Goal: Information Seeking & Learning: Learn about a topic

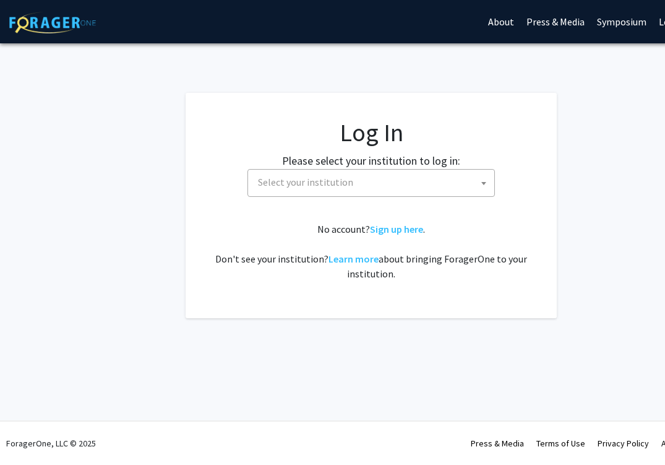
select select
click at [377, 180] on span "Select your institution" at bounding box center [373, 182] width 241 height 25
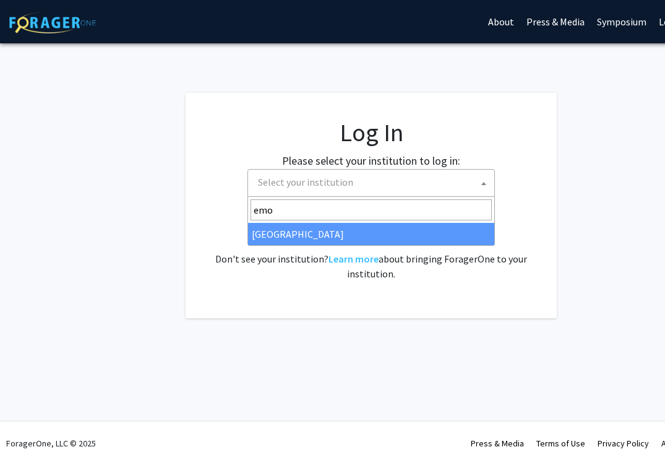
type input "emo"
select select "12"
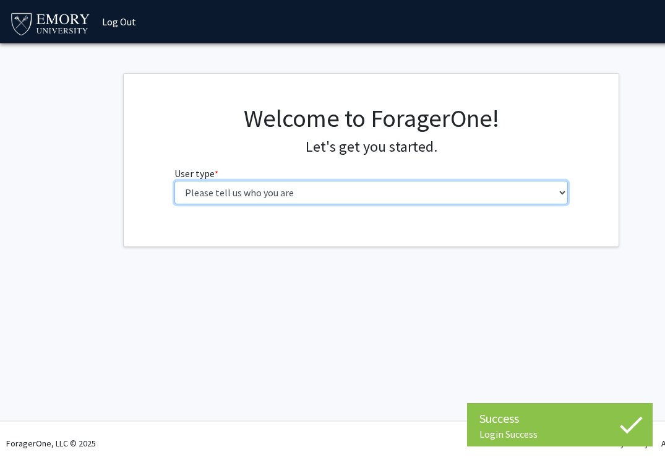
click at [277, 200] on select "Please tell us who you are Undergraduate Student Master's Student Doctoral Cand…" at bounding box center [371, 193] width 394 height 24
select select "1: undergrad"
click at [174, 181] on select "Please tell us who you are Undergraduate Student Master's Student Doctoral Cand…" at bounding box center [371, 193] width 394 height 24
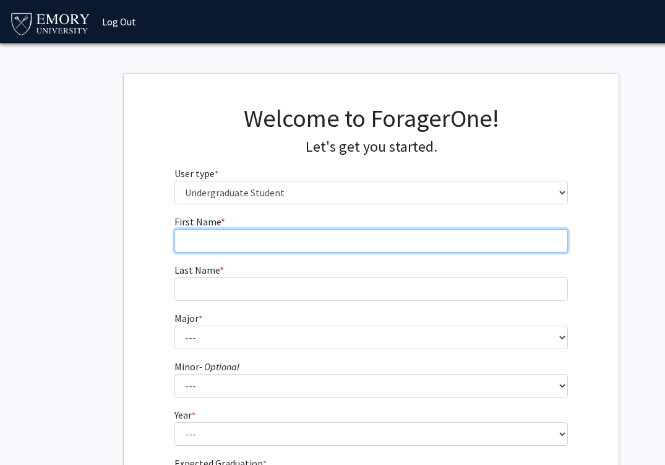
click at [367, 241] on input "First Name * required" at bounding box center [371, 241] width 394 height 24
type input "[PERSON_NAME]"
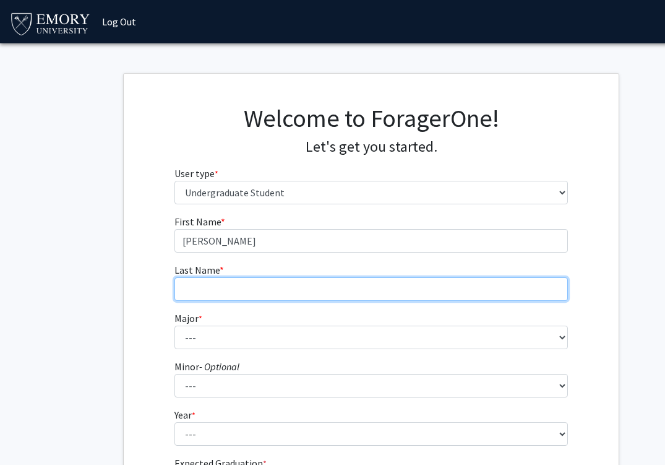
click at [296, 288] on input "Last Name * required" at bounding box center [371, 289] width 394 height 24
type input "[PERSON_NAME]"
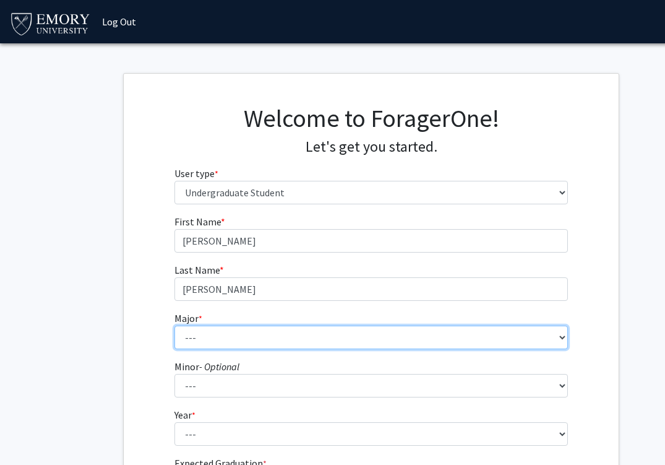
click at [288, 331] on select "--- Accounting African American Studies African Studies American Studies Analyt…" at bounding box center [371, 337] width 394 height 24
select select "12: 973"
click at [174, 325] on select "--- Accounting African American Studies African Studies American Studies Analyt…" at bounding box center [371, 337] width 394 height 24
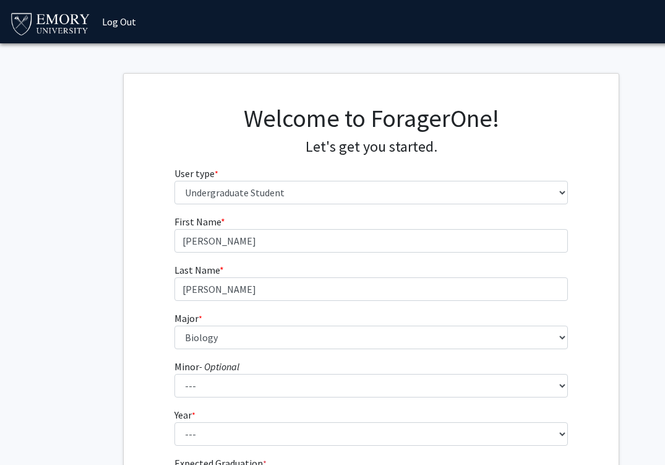
click at [630, 329] on fg-get-started "Welcome to ForagerOne! Let's get you started. User type * required Please tell …" at bounding box center [371, 315] width 742 height 484
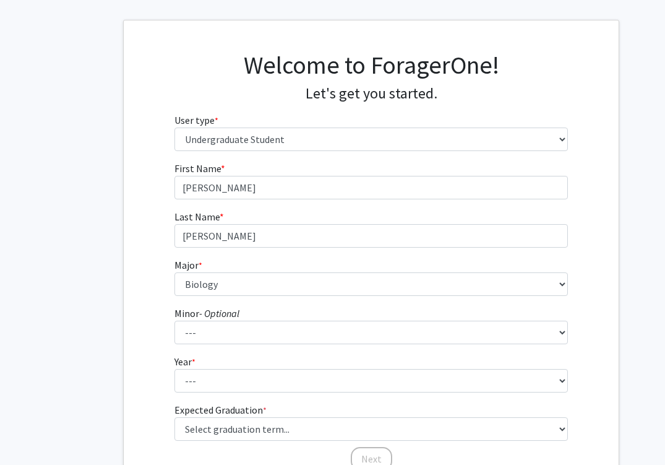
scroll to position [100, 0]
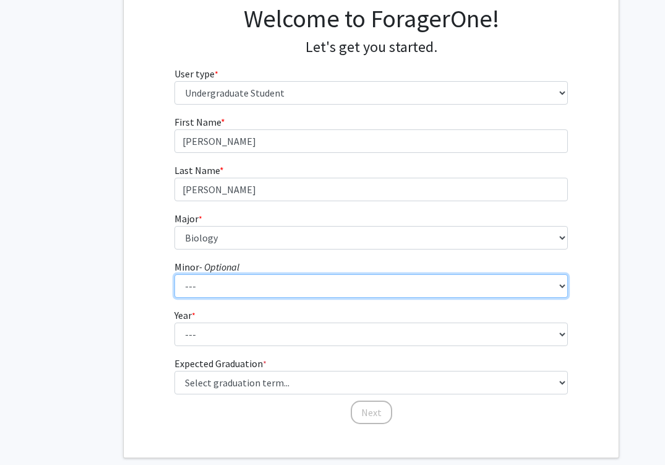
click at [249, 280] on select "--- African American Studies African Studies American Studies Ancient Mediterra…" at bounding box center [371, 286] width 394 height 24
select select "27: 754"
click at [174, 274] on select "--- African American Studies African Studies American Studies Ancient Mediterra…" at bounding box center [371, 286] width 394 height 24
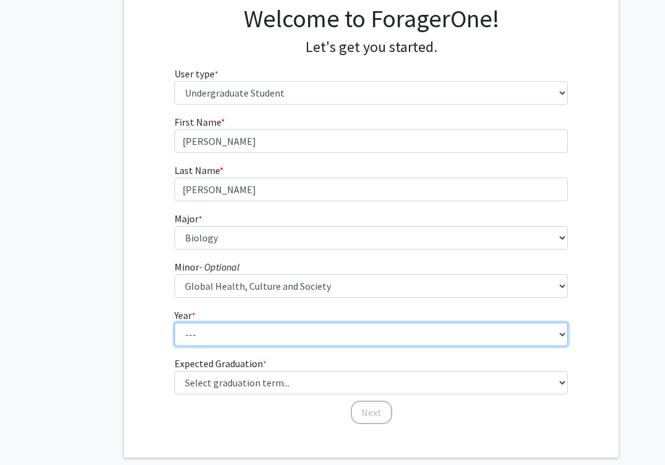
click at [260, 331] on select "--- First-year Sophomore Junior Senior Postbaccalaureate Certificate" at bounding box center [371, 334] width 394 height 24
select select "4: senior"
click at [174, 322] on select "--- First-year Sophomore Junior Senior Postbaccalaureate Certificate" at bounding box center [371, 334] width 394 height 24
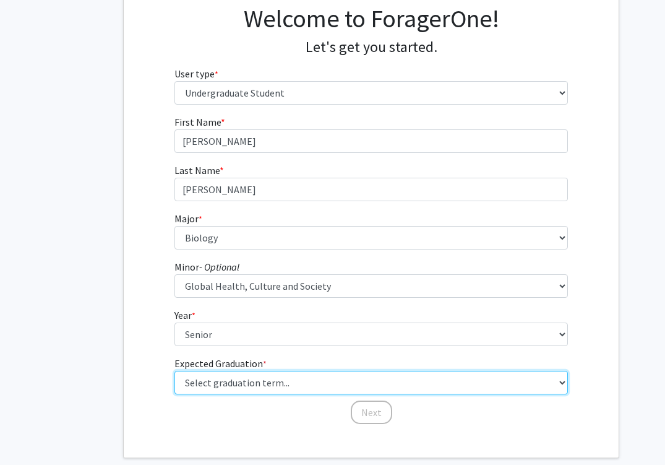
click at [278, 385] on select "Select graduation term... Spring 2025 Summer 2025 Fall 2025 Winter 2025 Spring …" at bounding box center [371, 383] width 394 height 24
select select "5: spring_2026"
click at [174, 371] on select "Select graduation term... Spring 2025 Summer 2025 Fall 2025 Winter 2025 Spring …" at bounding box center [371, 383] width 394 height 24
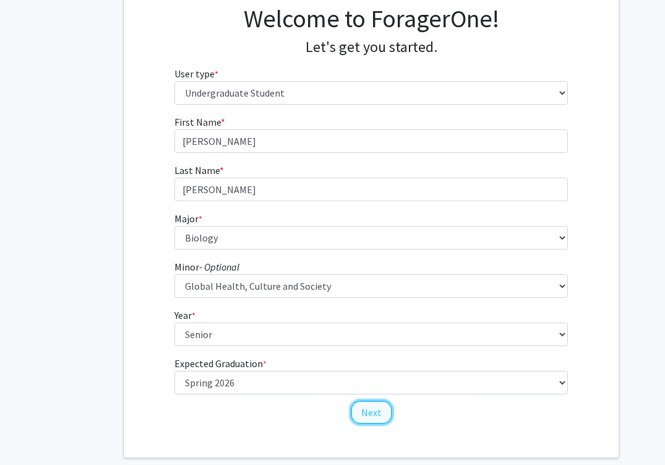
click at [374, 416] on button "Next" at bounding box center [371, 412] width 41 height 24
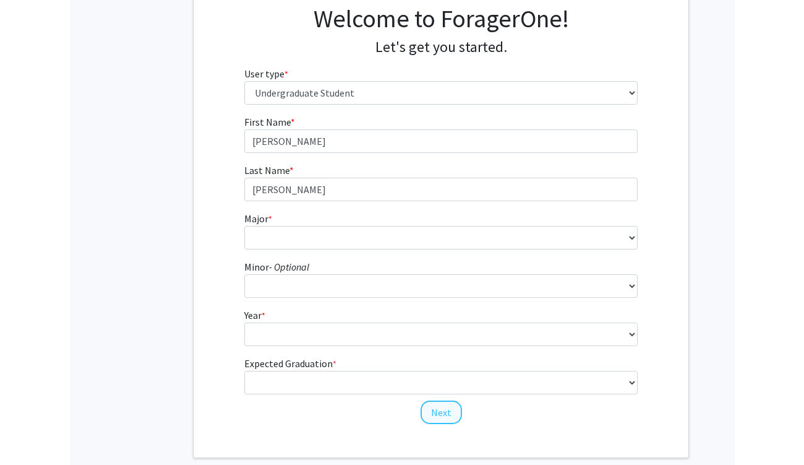
scroll to position [0, 0]
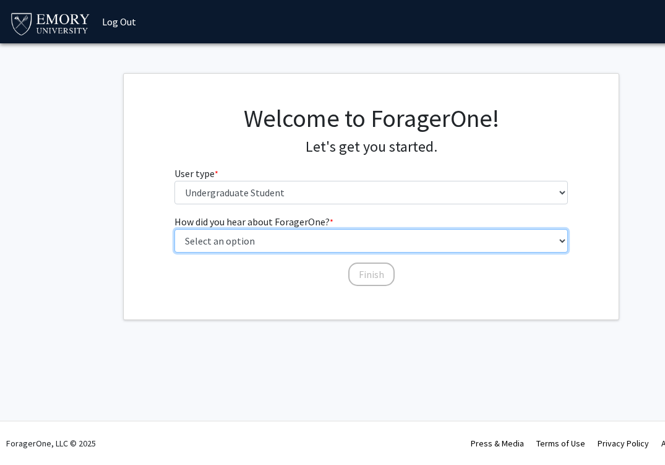
click at [363, 247] on select "Select an option Peer/student recommendation Faculty/staff recommendation Unive…" at bounding box center [371, 241] width 394 height 24
select select "2: faculty_recommendation"
click at [174, 229] on select "Select an option Peer/student recommendation Faculty/staff recommendation Unive…" at bounding box center [371, 241] width 394 height 24
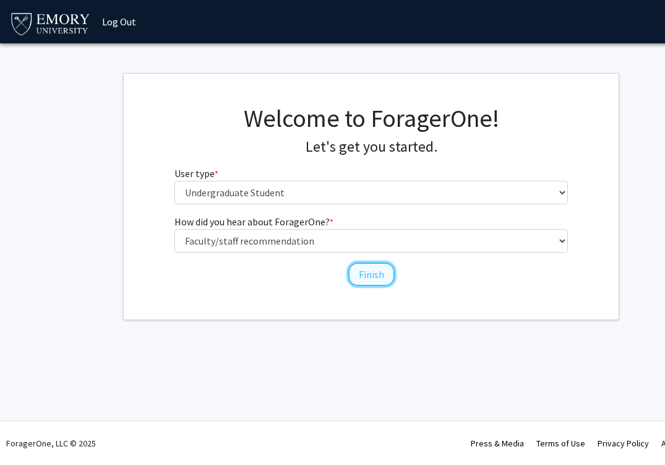
click at [362, 273] on button "Finish" at bounding box center [371, 274] width 46 height 24
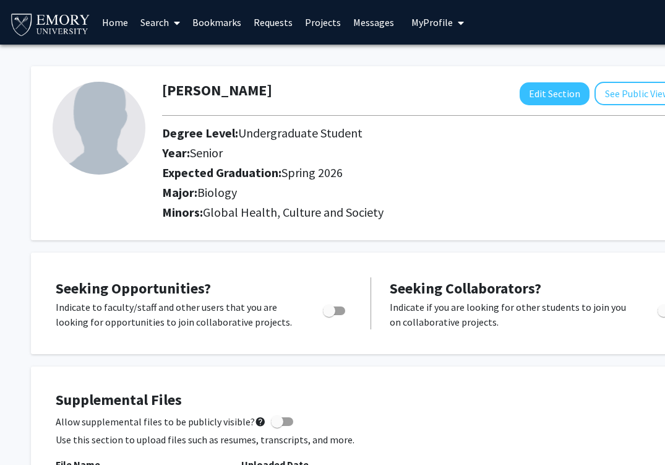
click at [444, 27] on span "My Profile" at bounding box center [431, 22] width 41 height 12
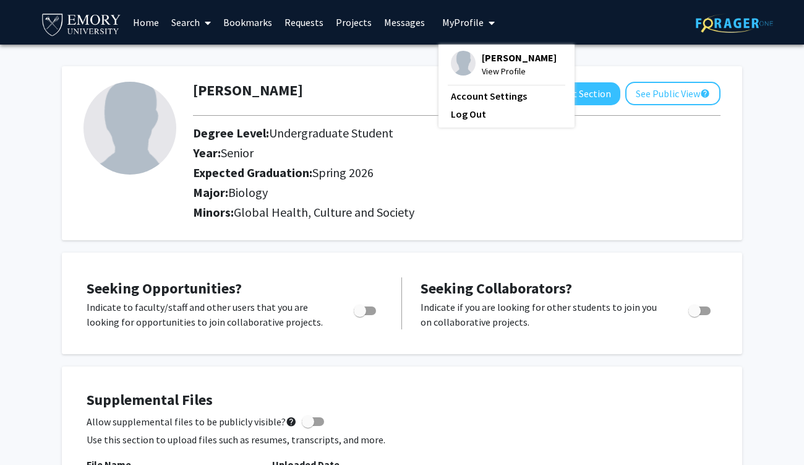
click at [239, 24] on link "Bookmarks" at bounding box center [247, 22] width 61 height 43
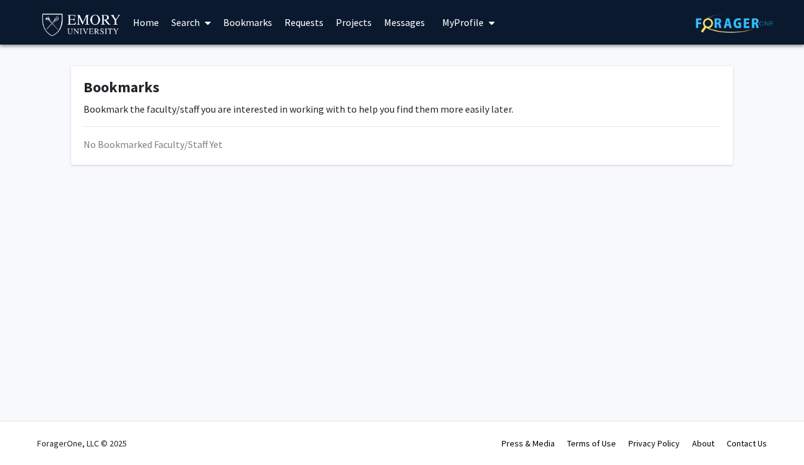
click at [314, 20] on link "Requests" at bounding box center [303, 22] width 51 height 43
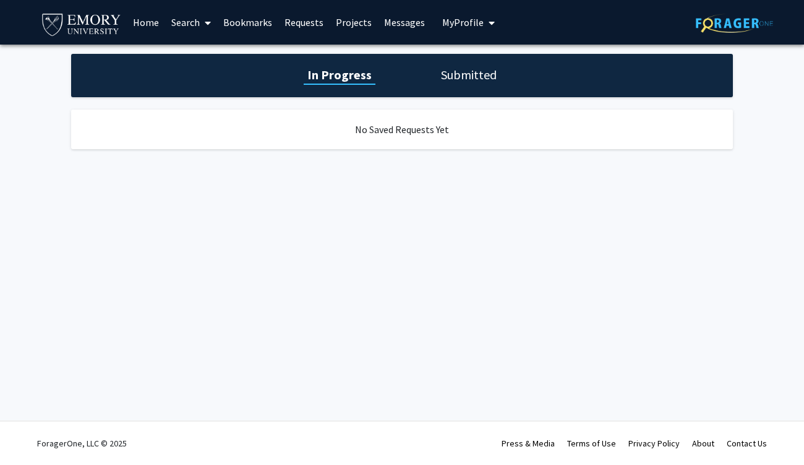
click at [357, 24] on link "Projects" at bounding box center [354, 22] width 48 height 43
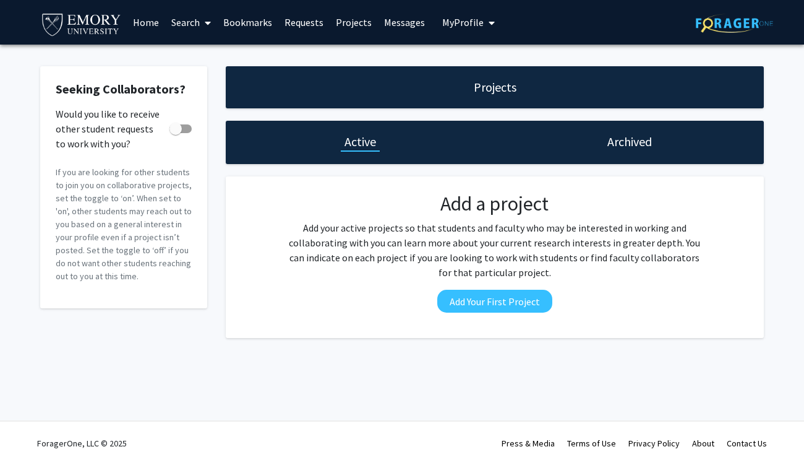
click at [399, 24] on link "Messages" at bounding box center [404, 22] width 53 height 43
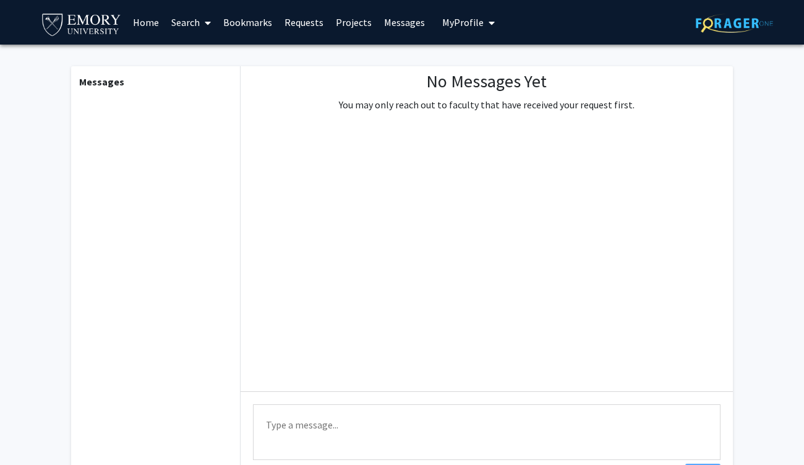
click at [476, 24] on span "My Profile" at bounding box center [462, 22] width 41 height 12
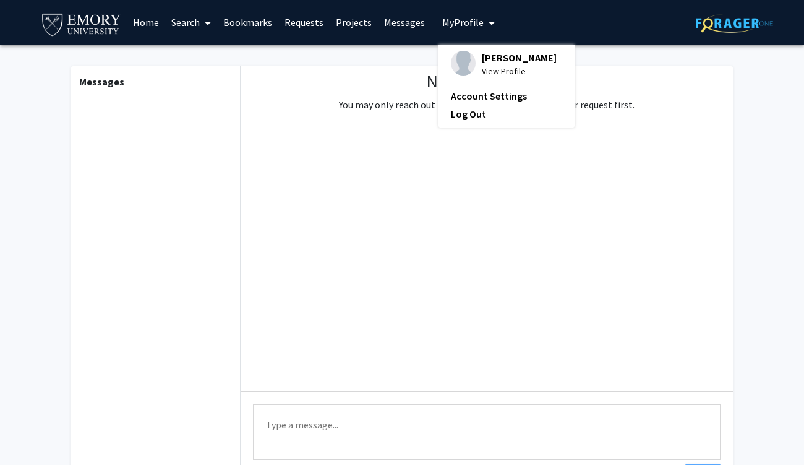
click at [159, 22] on link "Home" at bounding box center [146, 22] width 38 height 43
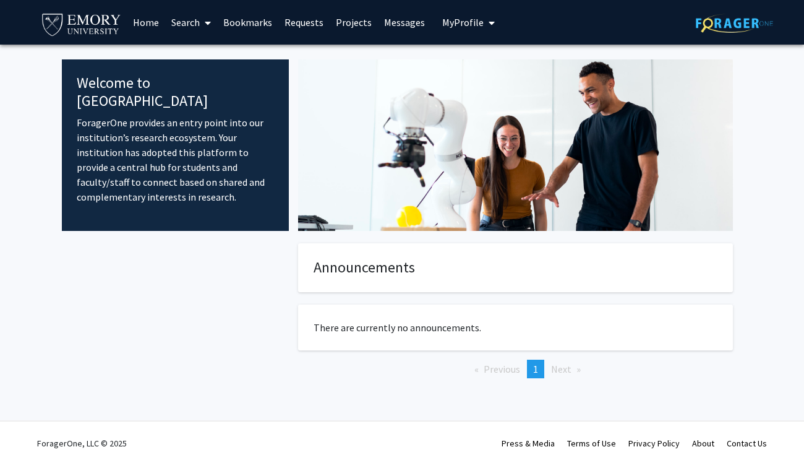
click at [191, 26] on link "Search" at bounding box center [191, 22] width 52 height 43
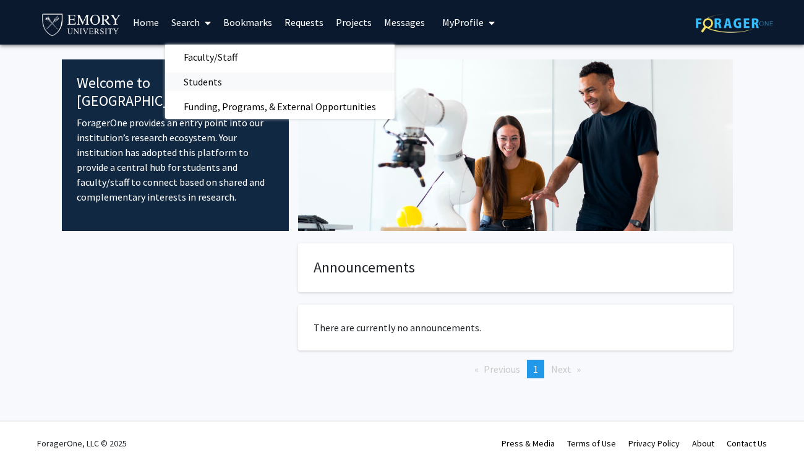
click at [224, 85] on span "Students" at bounding box center [202, 81] width 75 height 25
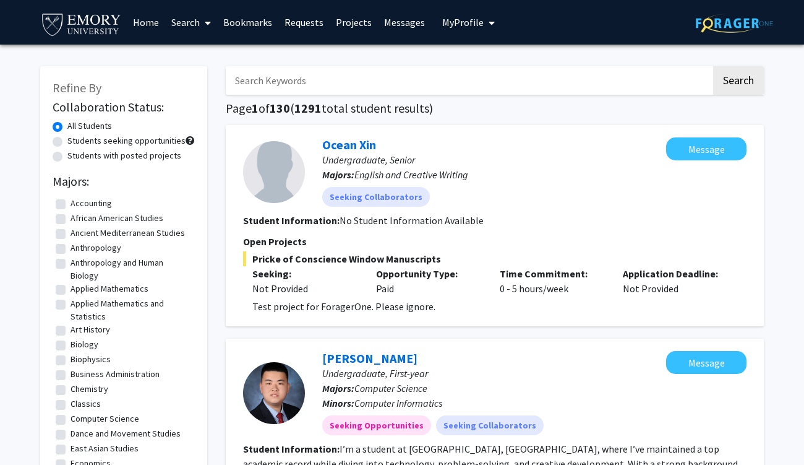
click at [465, 15] on button "My Profile" at bounding box center [469, 22] width 60 height 45
click at [384, 43] on link "Messages" at bounding box center [404, 22] width 53 height 43
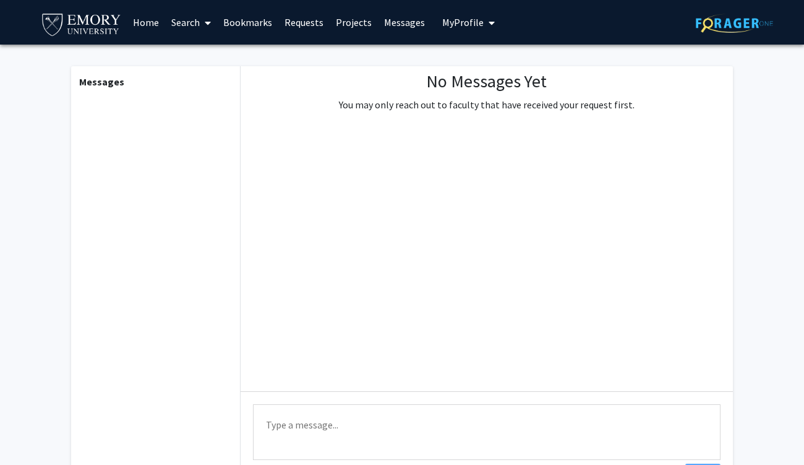
click at [317, 15] on link "Requests" at bounding box center [303, 22] width 51 height 43
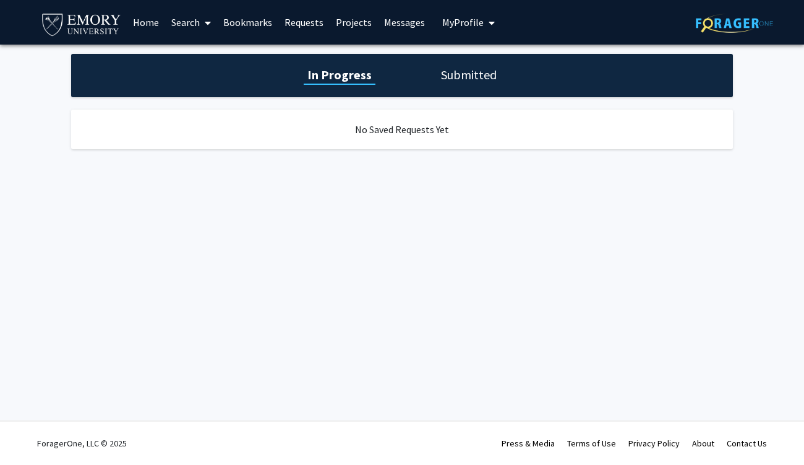
click at [349, 24] on link "Projects" at bounding box center [354, 22] width 48 height 43
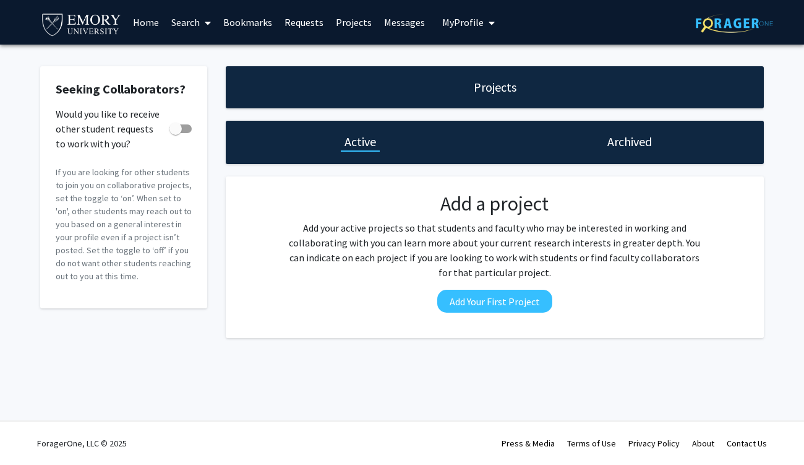
click at [205, 26] on span at bounding box center [205, 22] width 11 height 43
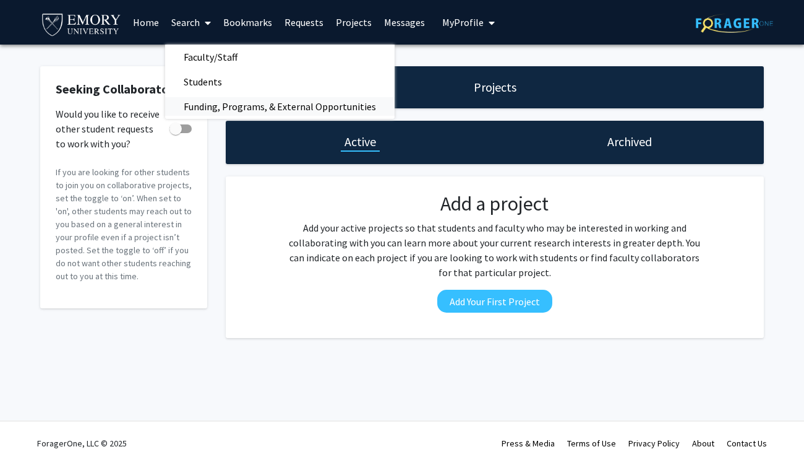
click at [218, 108] on span "Funding, Programs, & External Opportunities" at bounding box center [280, 106] width 230 height 25
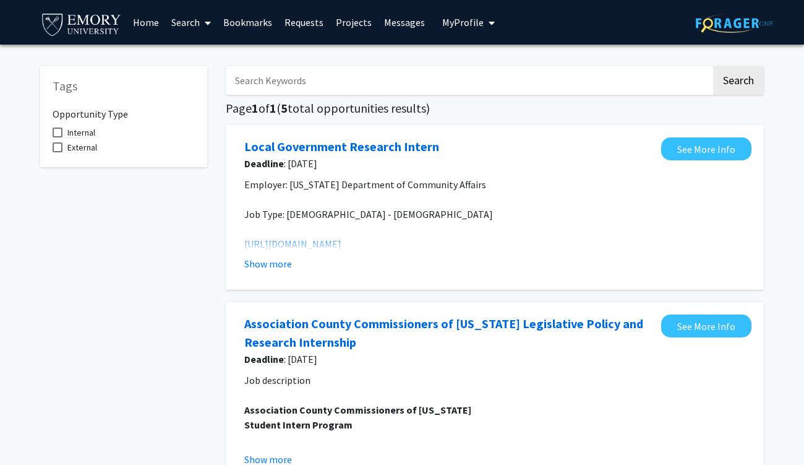
click at [188, 27] on link "Search" at bounding box center [191, 22] width 52 height 43
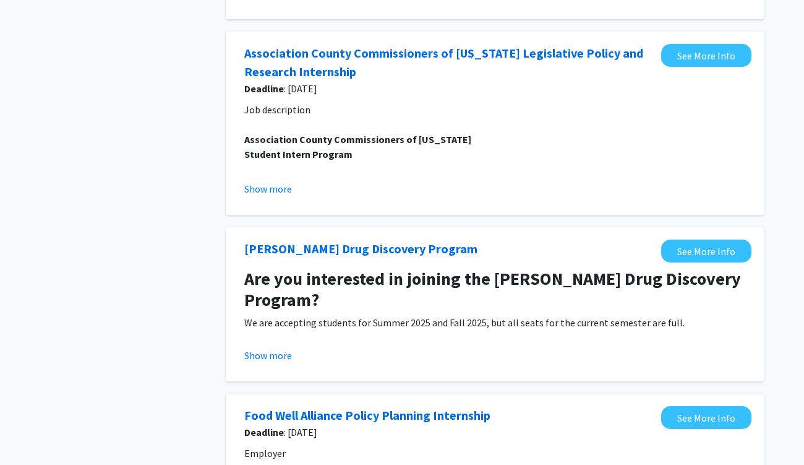
scroll to position [656, 0]
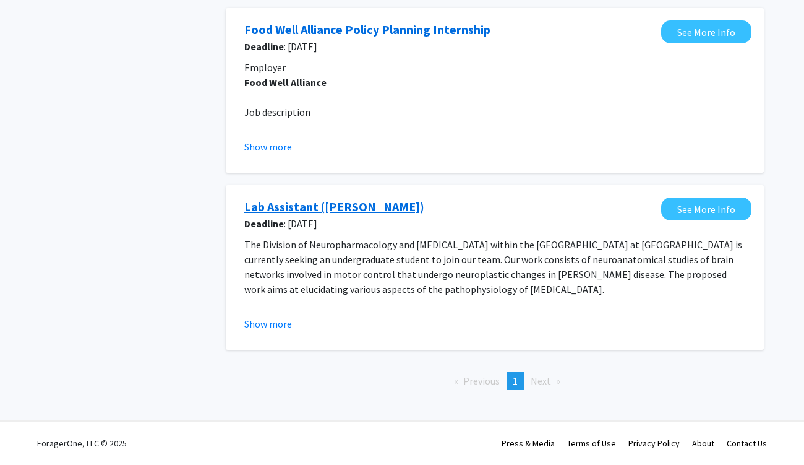
click at [379, 205] on link "Lab Assistant ([PERSON_NAME])" at bounding box center [334, 206] width 180 height 19
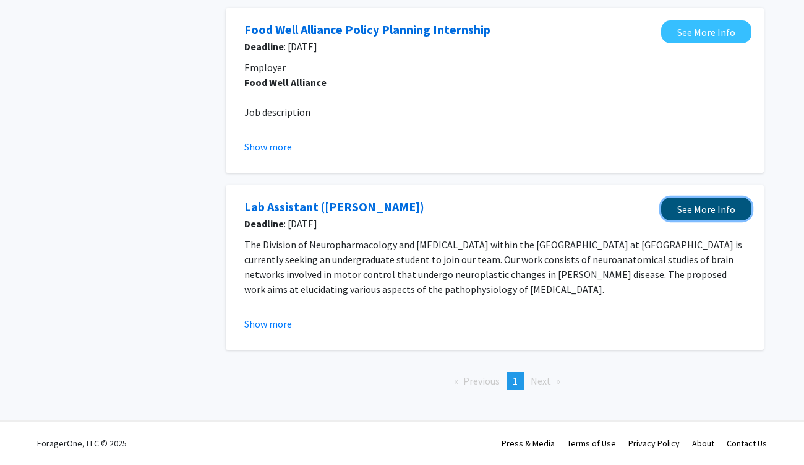
click at [664, 205] on link "See More Info" at bounding box center [706, 208] width 90 height 23
click at [273, 324] on button "Show more" at bounding box center [268, 323] width 48 height 15
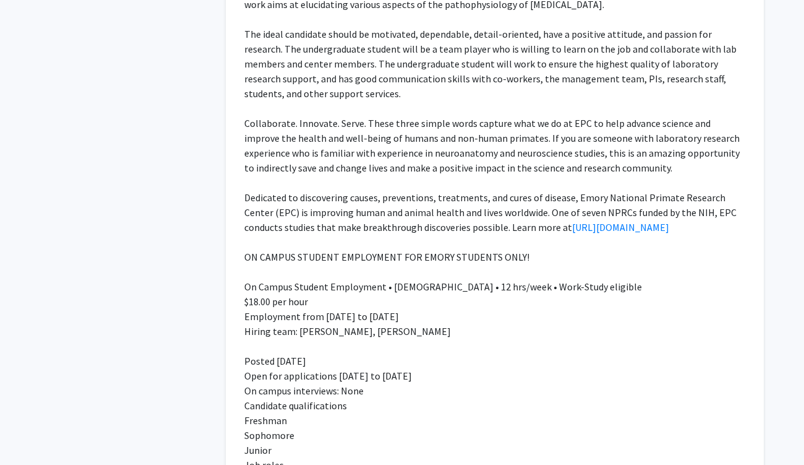
scroll to position [1124, 0]
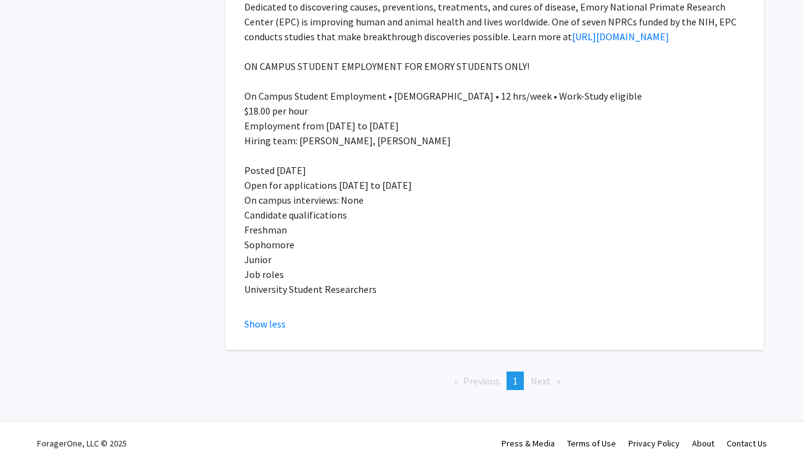
click at [627, 302] on p at bounding box center [494, 303] width 501 height 15
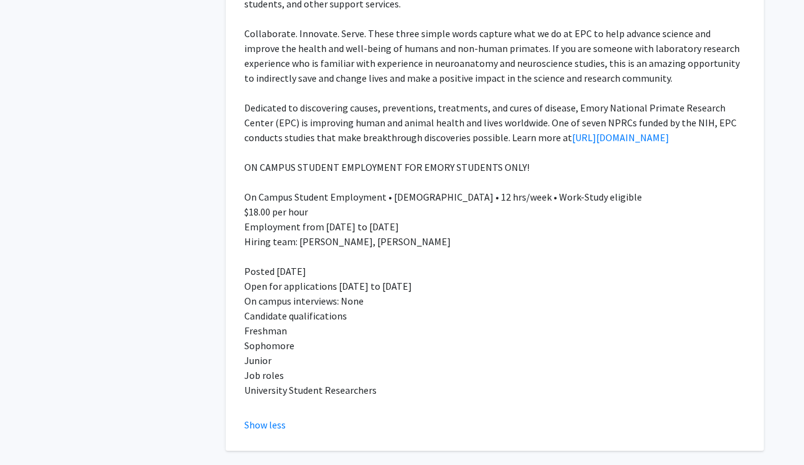
scroll to position [850, 0]
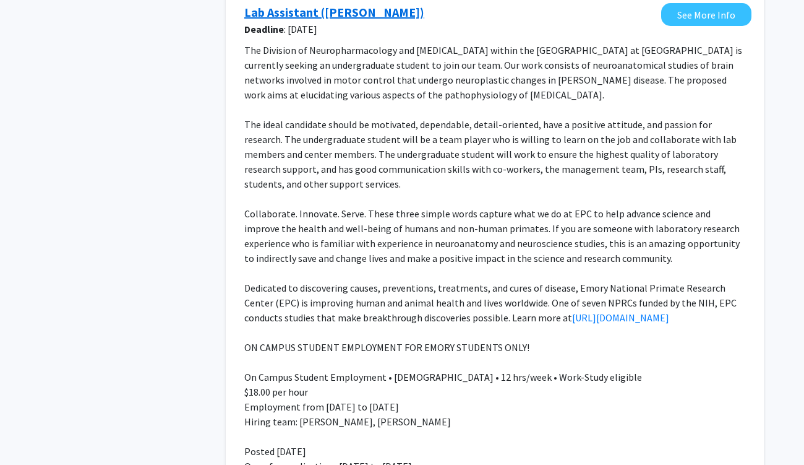
click at [366, 17] on link "Lab Assistant ([PERSON_NAME])" at bounding box center [334, 12] width 180 height 19
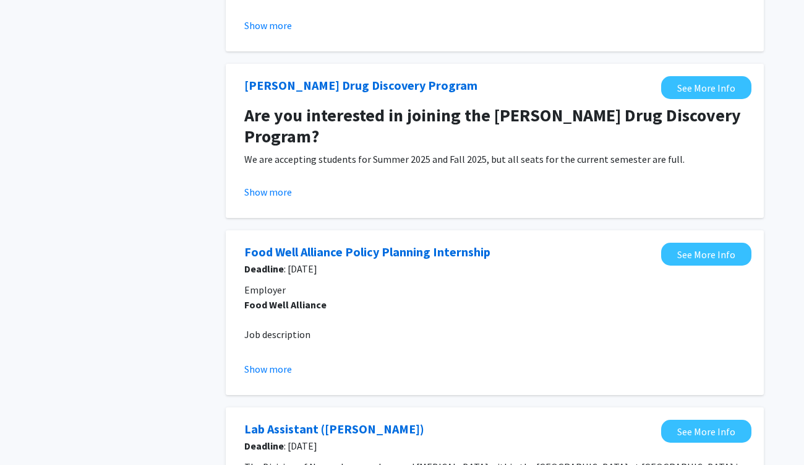
scroll to position [394, 0]
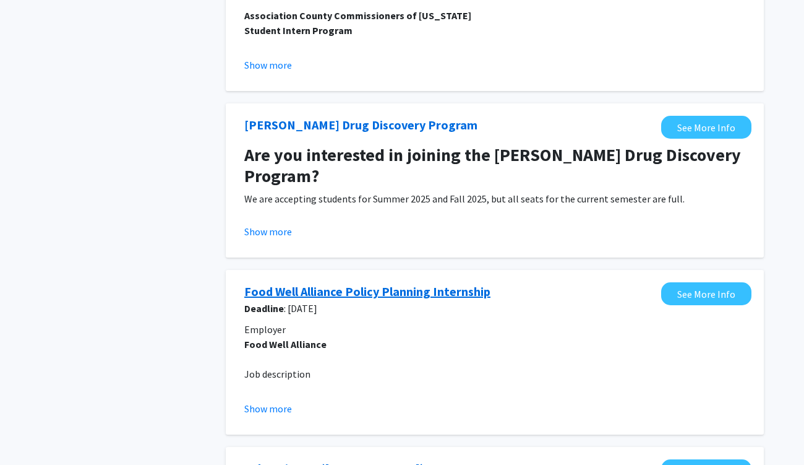
click at [359, 290] on link "Food Well Alliance Policy Planning Internship" at bounding box center [367, 291] width 246 height 19
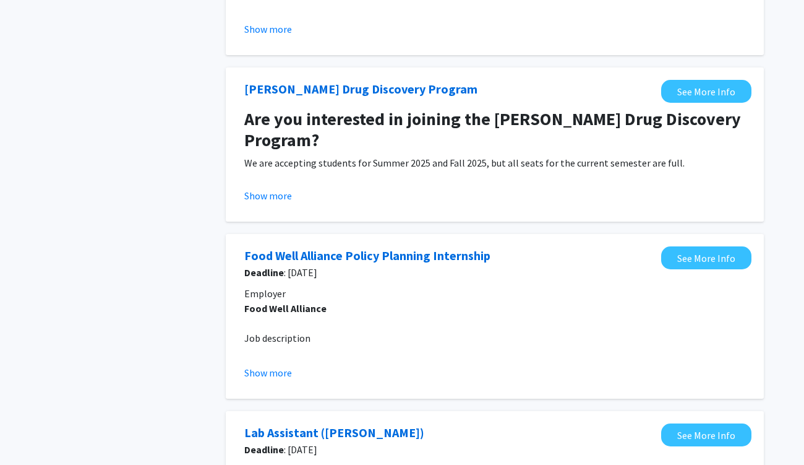
scroll to position [357, 0]
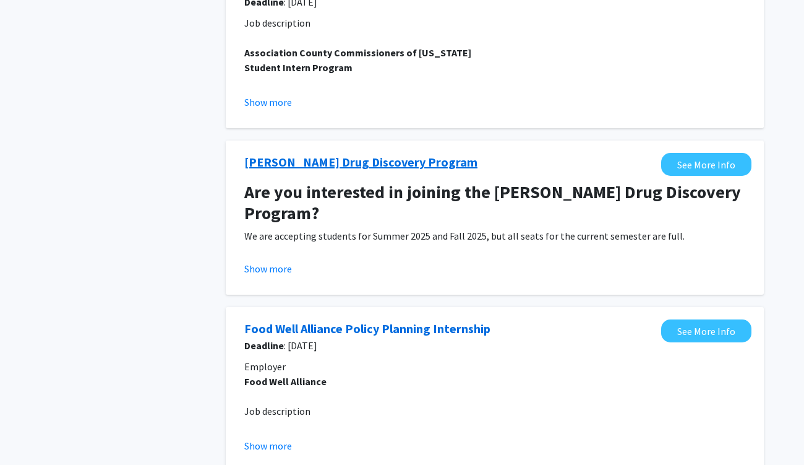
click at [402, 164] on link "[PERSON_NAME] Drug Discovery Program" at bounding box center [360, 162] width 233 height 19
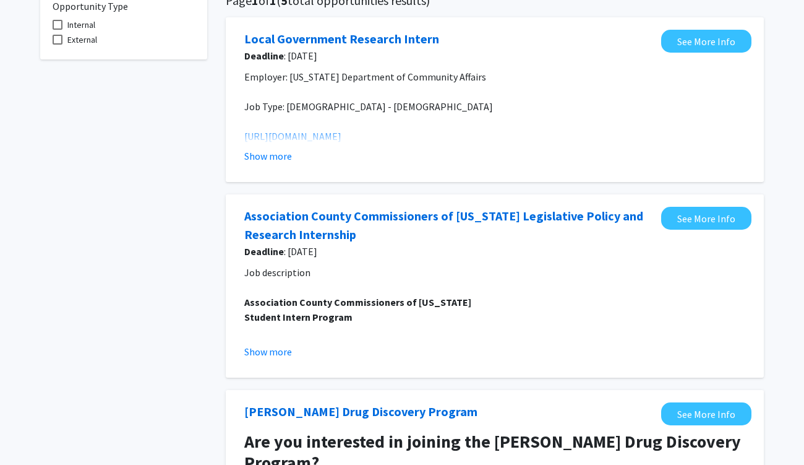
scroll to position [87, 0]
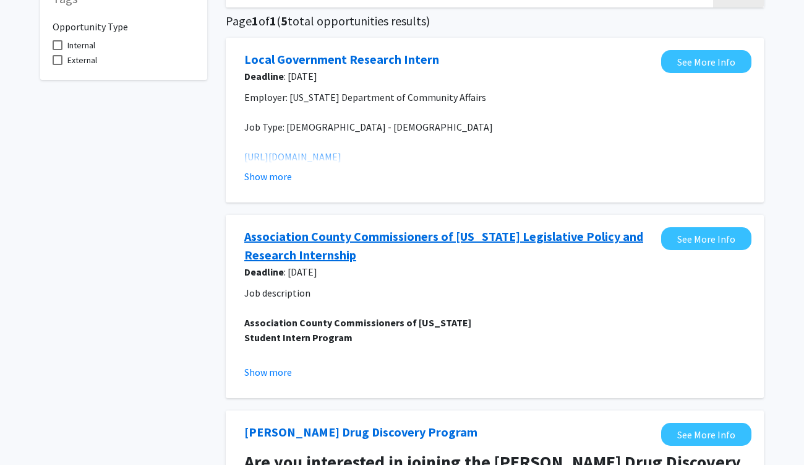
click at [345, 260] on link "Association County Commissioners of [US_STATE] Legislative Policy and Research …" at bounding box center [449, 245] width 411 height 37
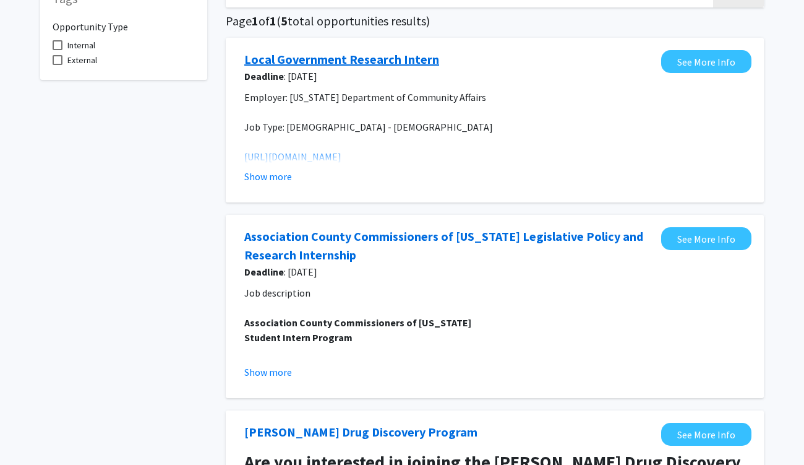
click at [397, 66] on link "Local Government Research Intern" at bounding box center [341, 59] width 195 height 19
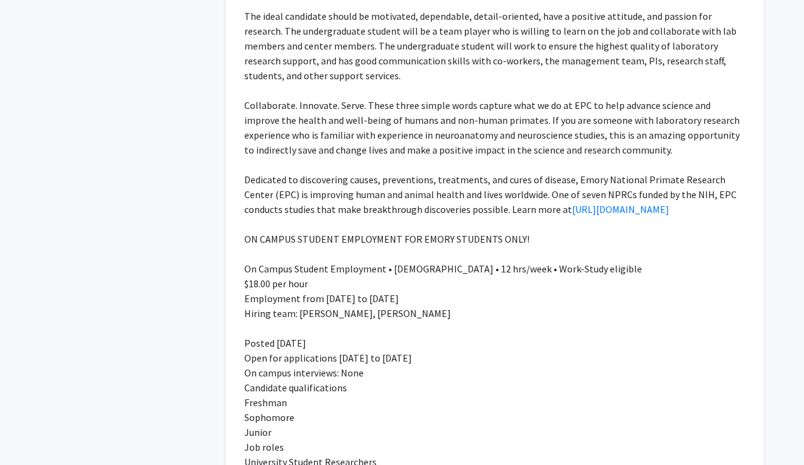
scroll to position [581, 0]
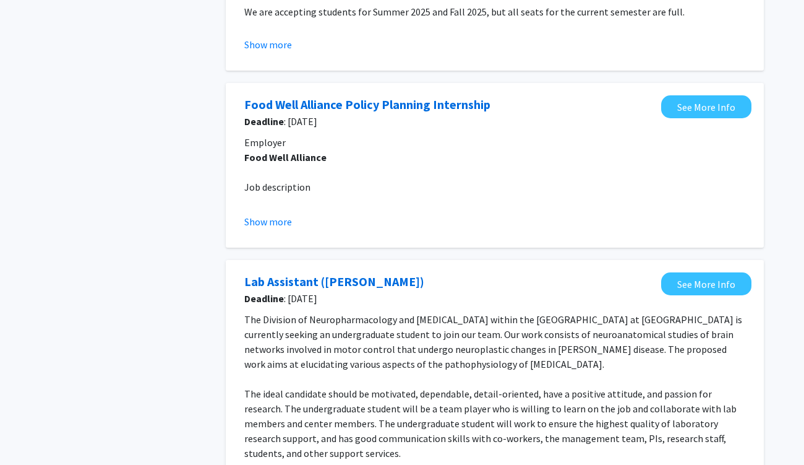
click at [508, 283] on div "Lab Assistant ([PERSON_NAME])" at bounding box center [449, 281] width 411 height 19
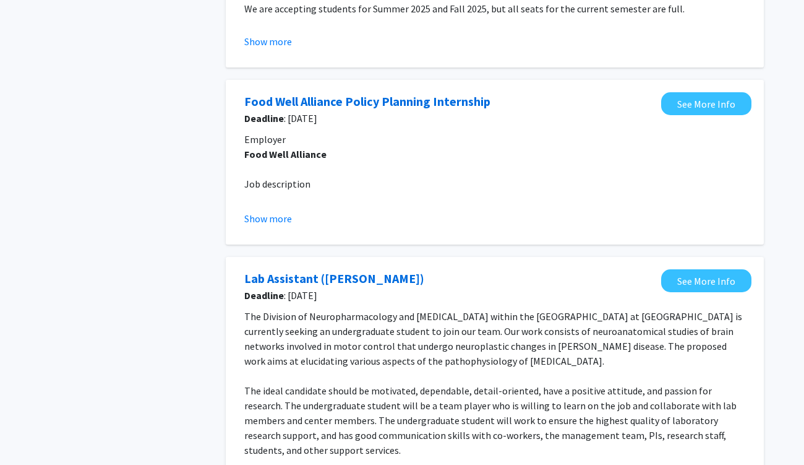
scroll to position [585, 0]
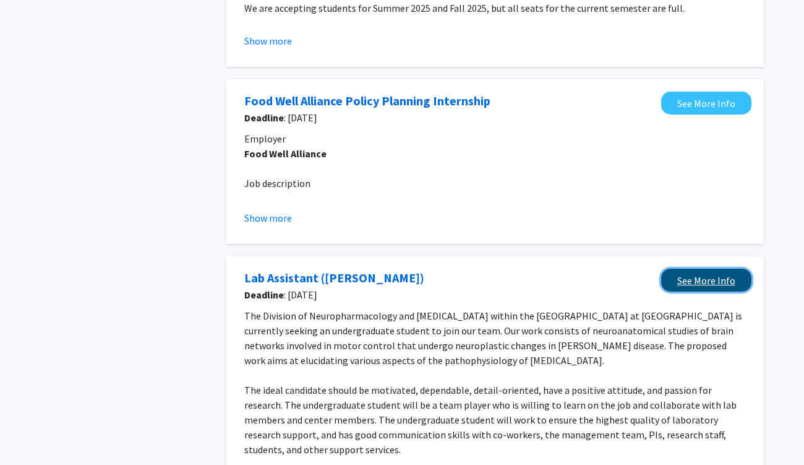
click at [664, 280] on link "See More Info" at bounding box center [706, 280] width 90 height 23
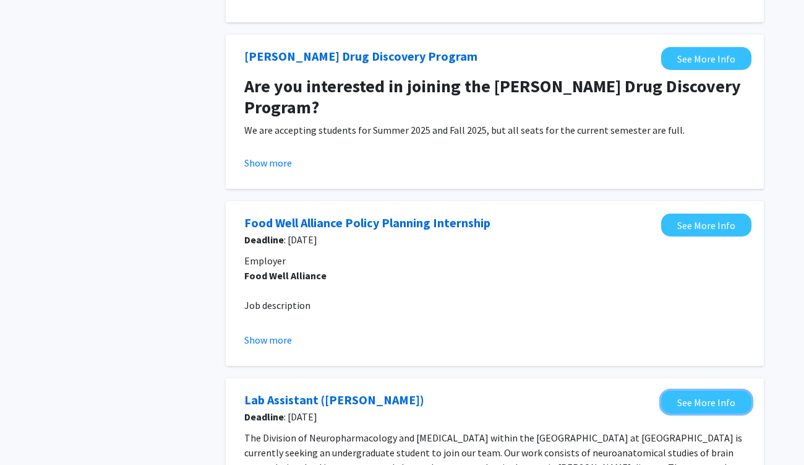
scroll to position [460, 0]
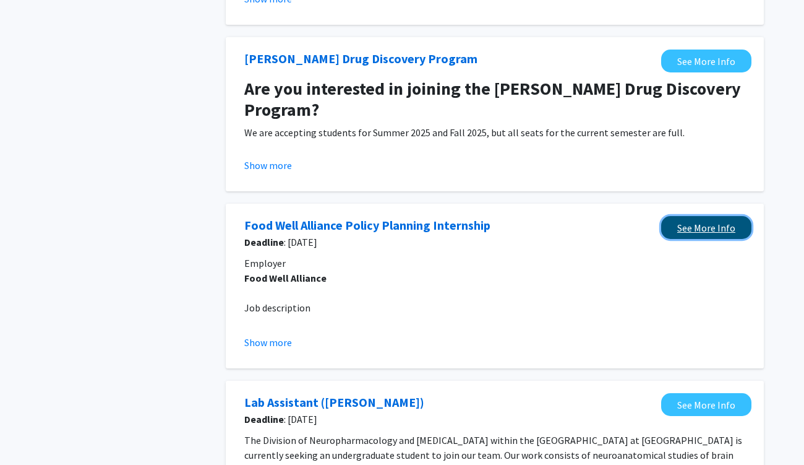
click at [664, 228] on link "See More Info" at bounding box center [706, 227] width 90 height 23
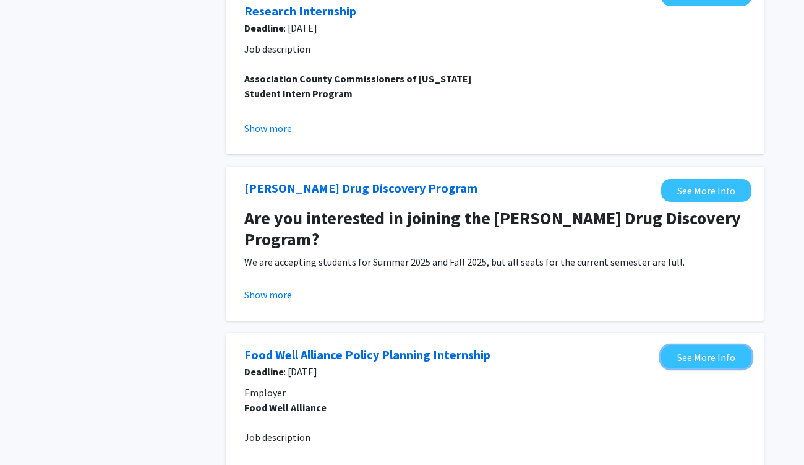
scroll to position [300, 0]
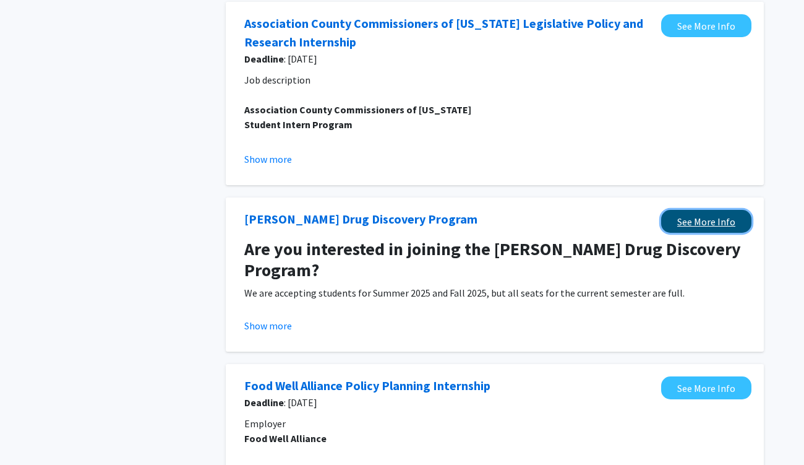
click at [664, 227] on link "See More Info" at bounding box center [706, 221] width 90 height 23
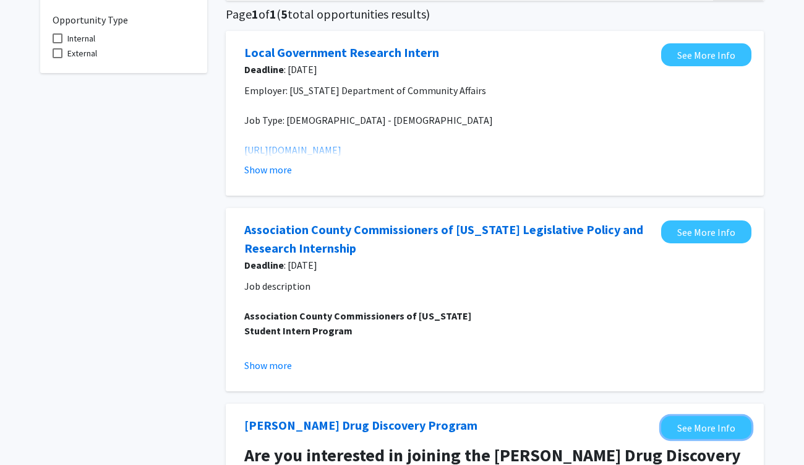
scroll to position [38, 0]
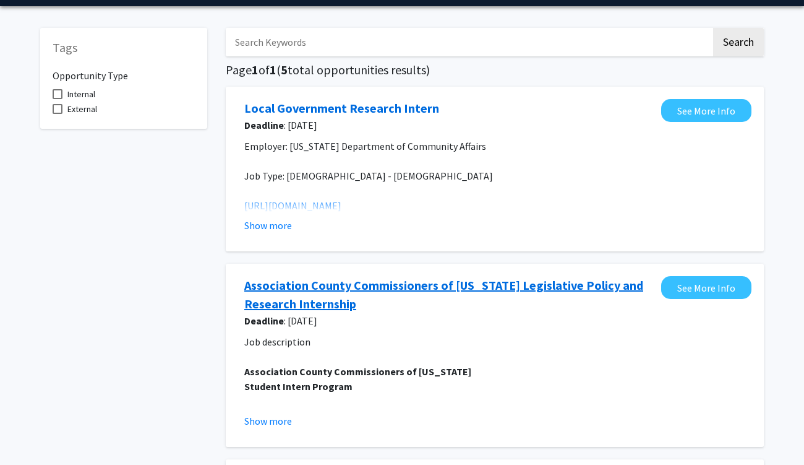
click at [312, 286] on link "Association County Commissioners of [US_STATE] Legislative Policy and Research …" at bounding box center [449, 294] width 411 height 37
